Goal: Task Accomplishment & Management: Complete application form

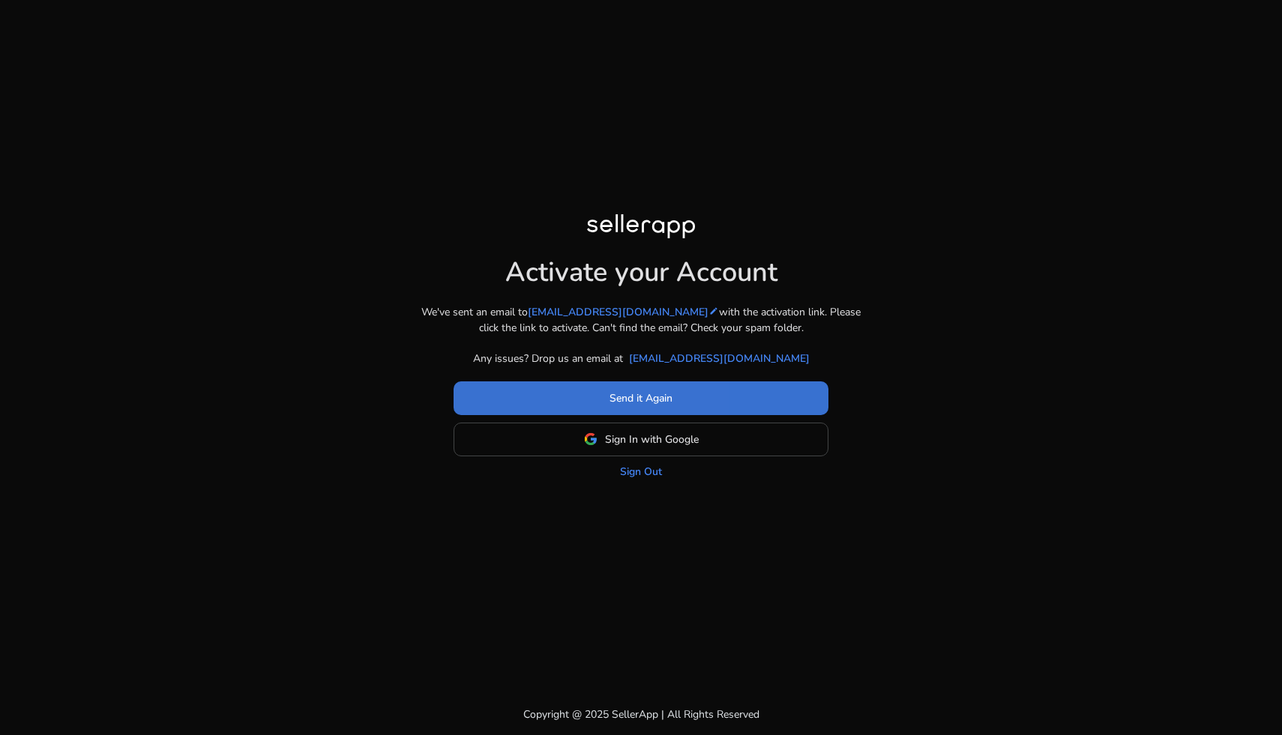
click at [493, 403] on span at bounding box center [641, 398] width 375 height 36
